Goal: Task Accomplishment & Management: Use online tool/utility

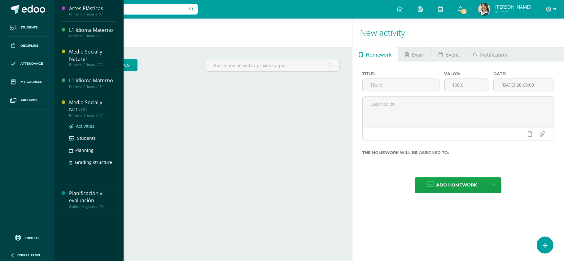
click at [89, 127] on span "Activities" at bounding box center [85, 126] width 19 height 6
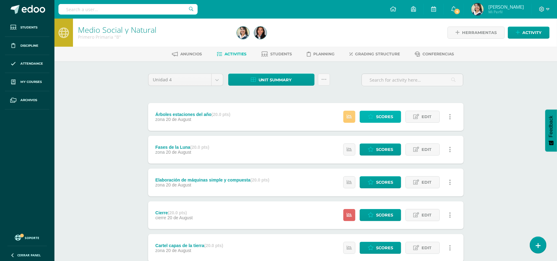
click at [389, 118] on span "Scores" at bounding box center [384, 116] width 17 height 11
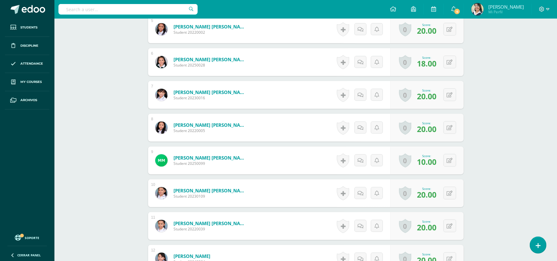
scroll to position [248, 0]
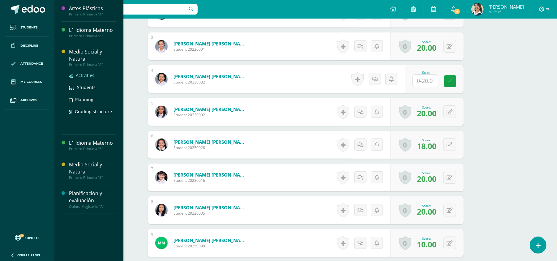
click at [88, 76] on span "Activities" at bounding box center [85, 75] width 19 height 6
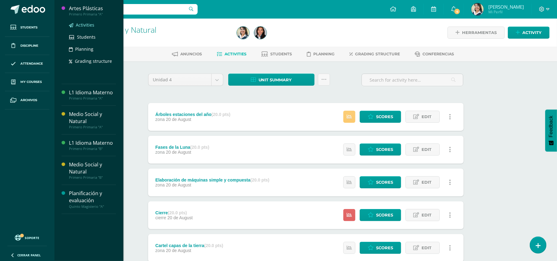
click at [85, 25] on span "Activities" at bounding box center [85, 25] width 19 height 6
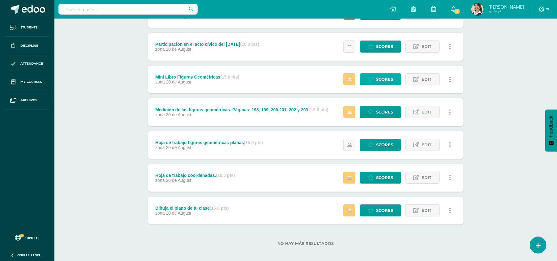
scroll to position [107, 0]
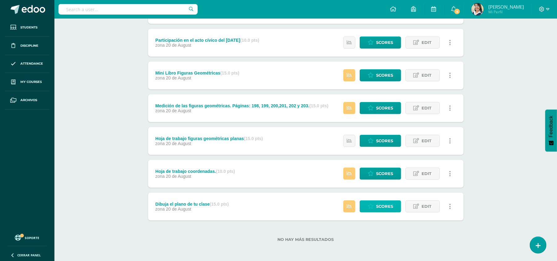
click at [370, 201] on link "Scores" at bounding box center [380, 207] width 41 height 12
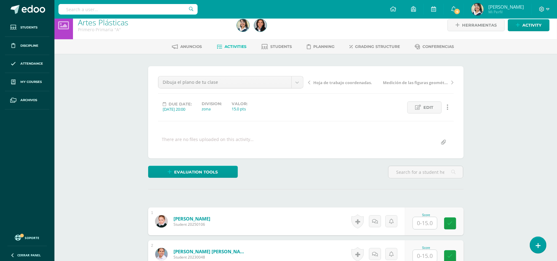
scroll to position [248, 0]
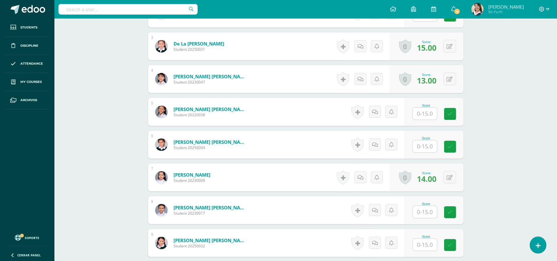
click at [419, 209] on input "text" at bounding box center [425, 212] width 24 height 12
type input "15"
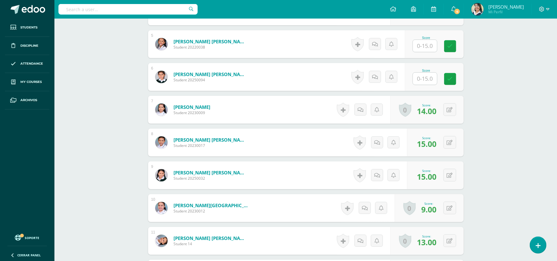
scroll to position [331, 0]
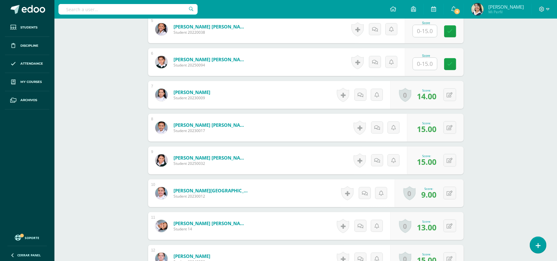
click at [422, 64] on input "text" at bounding box center [425, 64] width 24 height 12
type input "15"
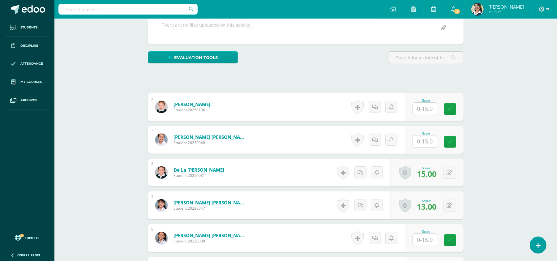
scroll to position [166, 0]
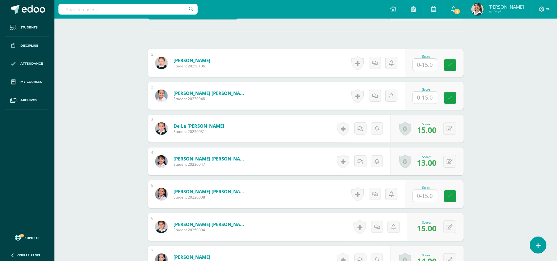
click at [427, 68] on input "text" at bounding box center [425, 65] width 24 height 12
type input "13"
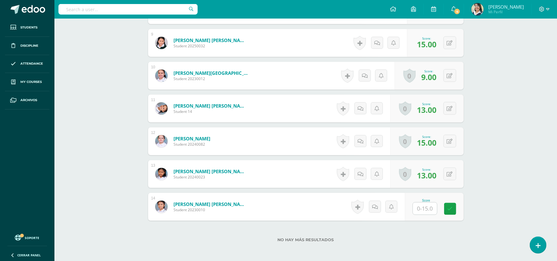
scroll to position [479, 0]
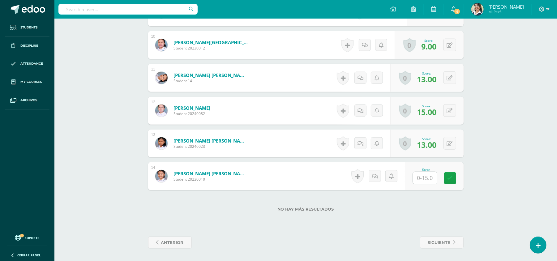
click at [418, 178] on input "text" at bounding box center [425, 178] width 24 height 12
type input "15"
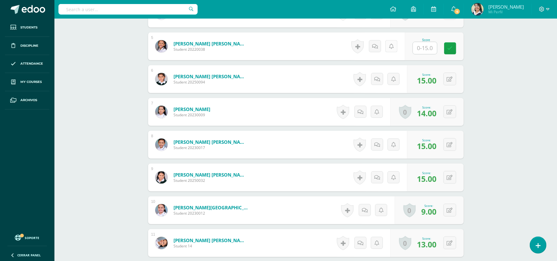
scroll to position [149, 0]
